Goal: Transaction & Acquisition: Purchase product/service

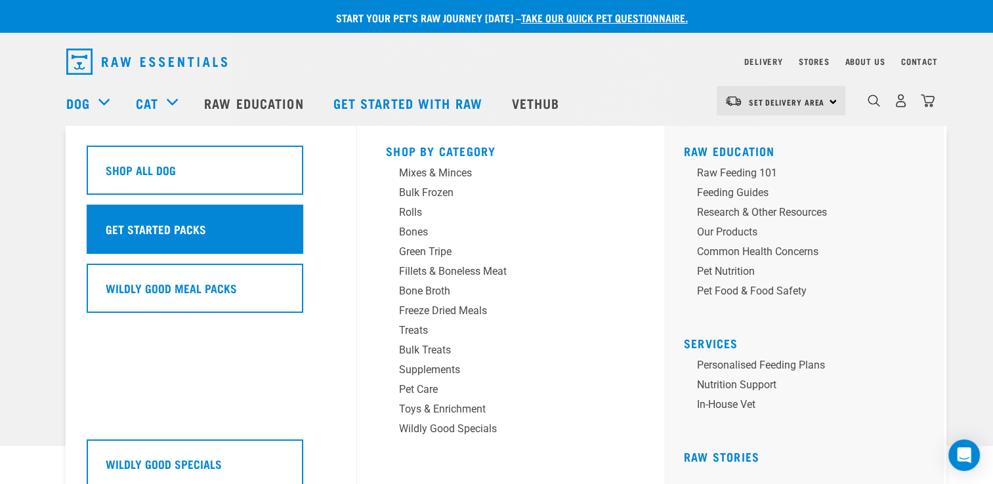
click at [145, 230] on h5 "Get Started Packs" at bounding box center [156, 229] width 100 height 17
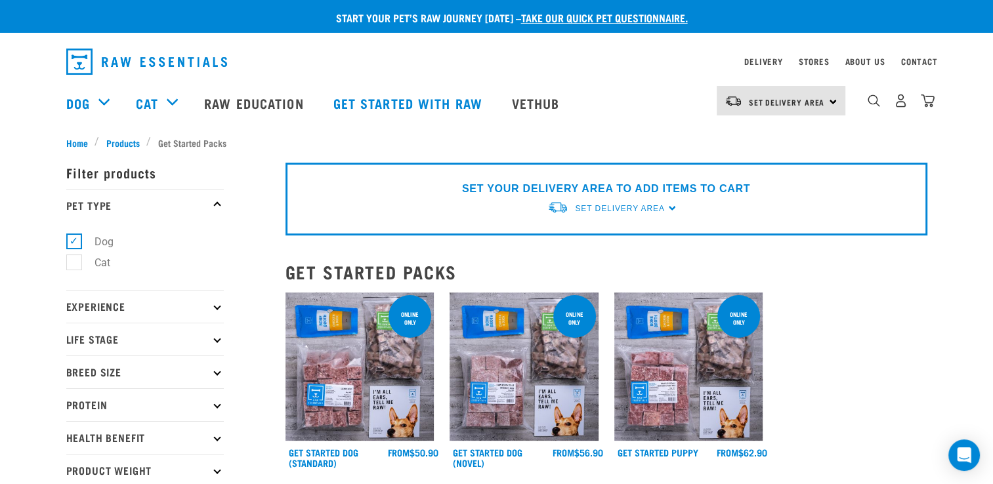
click at [218, 338] on icon at bounding box center [216, 338] width 7 height 7
click at [75, 415] on label "Puppy" at bounding box center [102, 418] width 56 height 16
click at [75, 415] on input "Puppy" at bounding box center [70, 416] width 9 height 9
checkbox input "true"
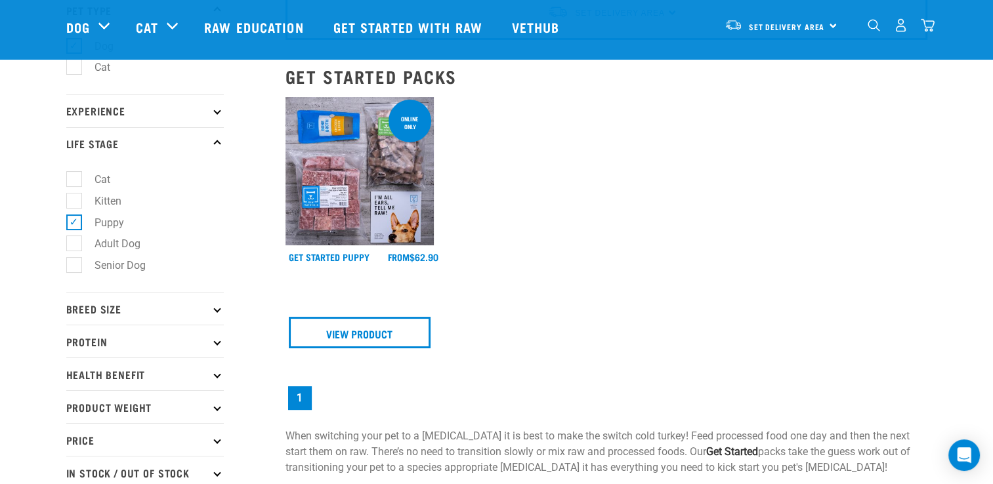
scroll to position [116, 0]
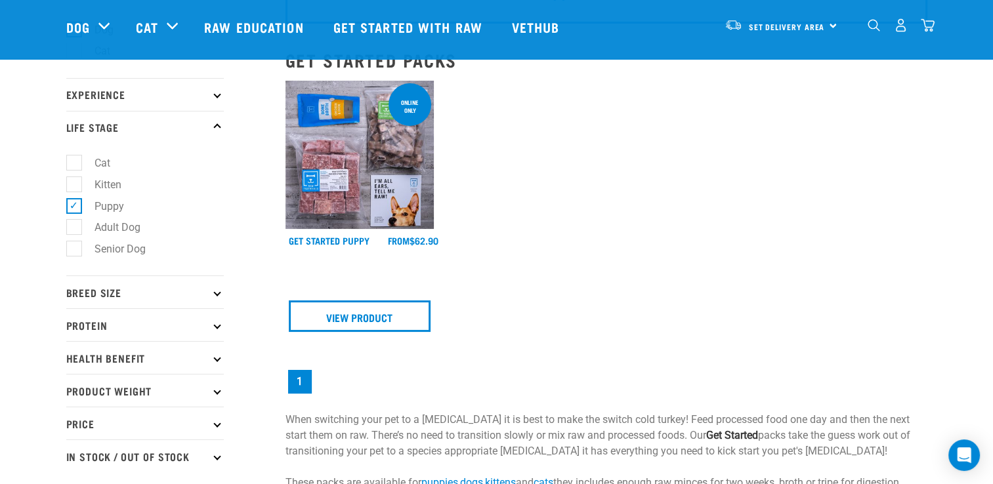
click at [215, 293] on icon at bounding box center [216, 292] width 7 height 7
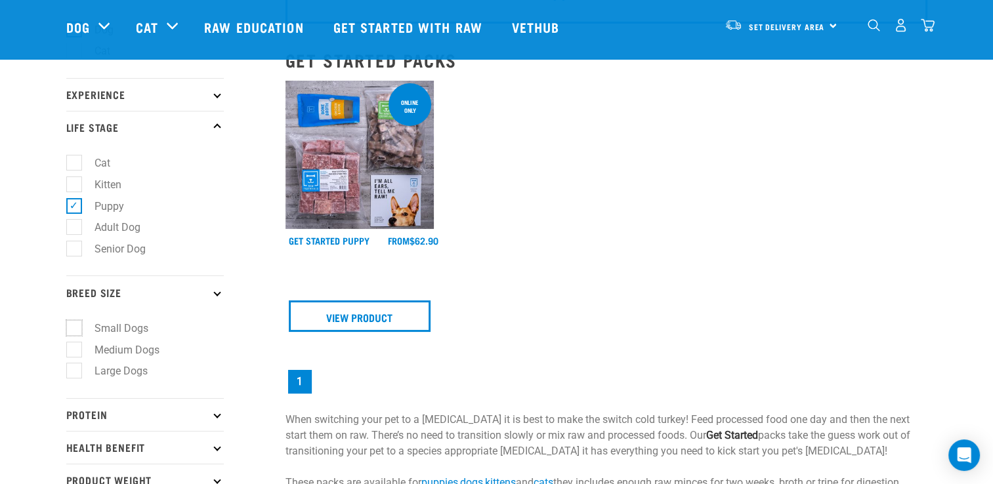
click at [76, 328] on label "Small Dogs" at bounding box center [114, 328] width 80 height 16
click at [75, 328] on input "Small Dogs" at bounding box center [70, 326] width 9 height 9
checkbox input "true"
click at [709, 273] on div "online only Get Started Puppy FROM FROM FROM View Product 1" at bounding box center [607, 239] width 658 height 332
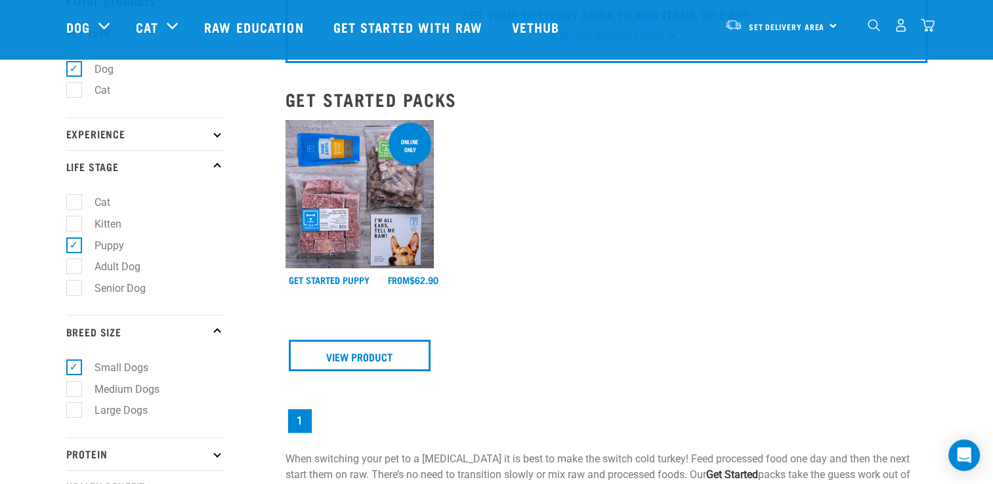
scroll to position [78, 0]
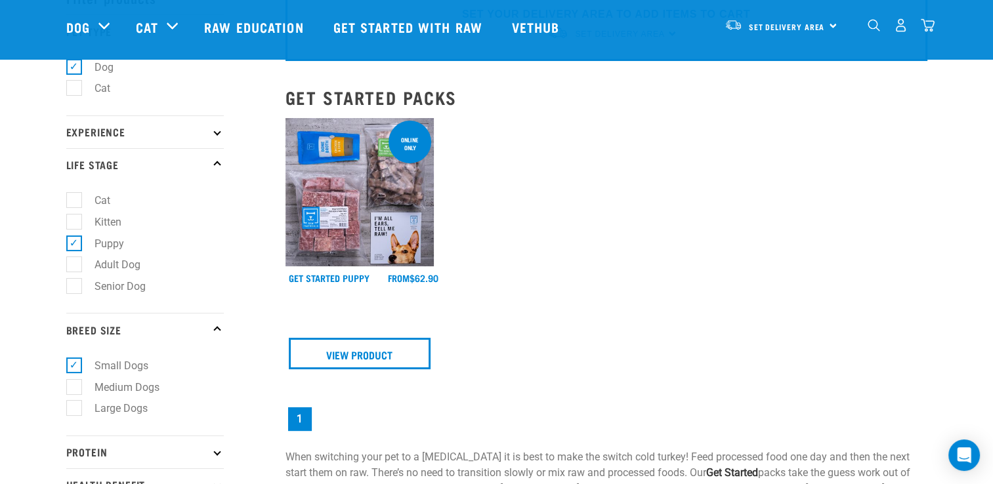
click at [337, 198] on img at bounding box center [360, 192] width 149 height 149
